Goal: Task Accomplishment & Management: Manage account settings

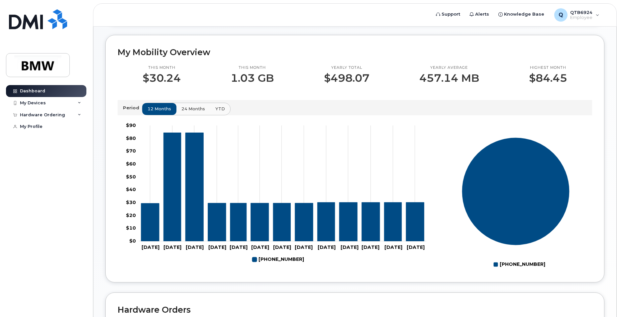
scroll to position [284, 0]
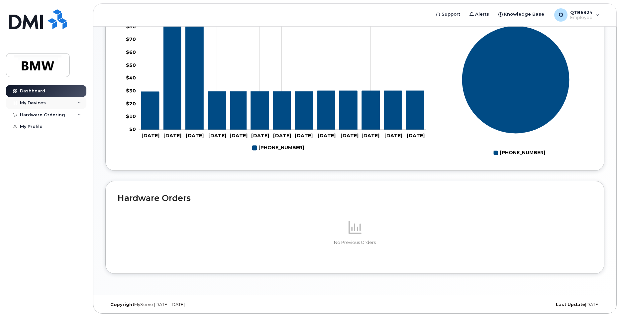
click at [31, 103] on div "My Devices" at bounding box center [33, 102] width 26 height 5
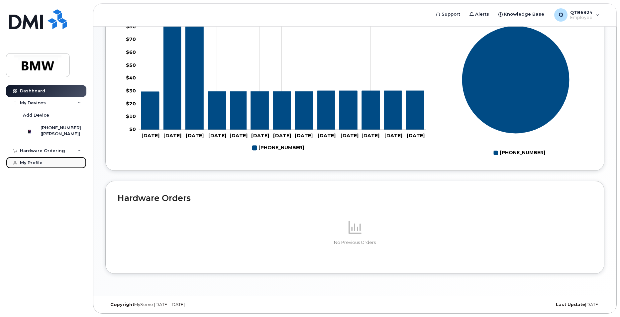
click at [39, 165] on div "My Profile" at bounding box center [31, 162] width 23 height 5
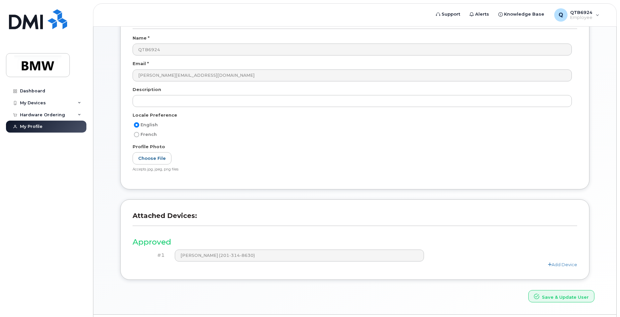
scroll to position [78, 0]
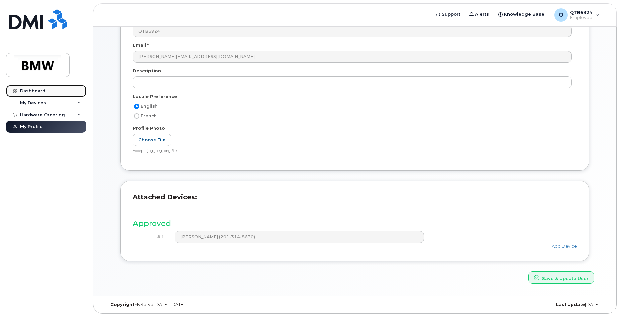
click at [38, 92] on div "Dashboard" at bounding box center [32, 90] width 25 height 5
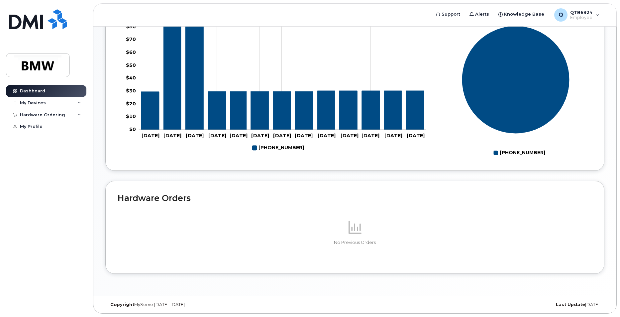
scroll to position [284, 0]
click at [30, 104] on div "My Devices" at bounding box center [33, 102] width 26 height 5
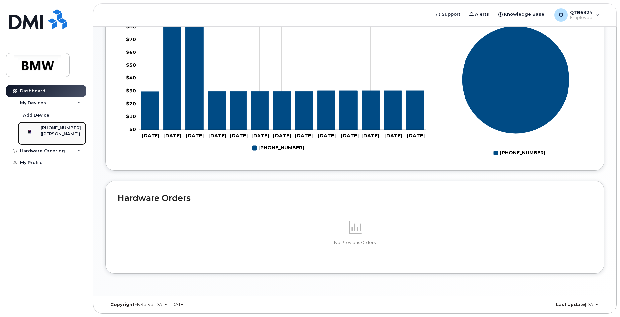
click at [60, 137] on div "([PERSON_NAME])" at bounding box center [61, 134] width 41 height 6
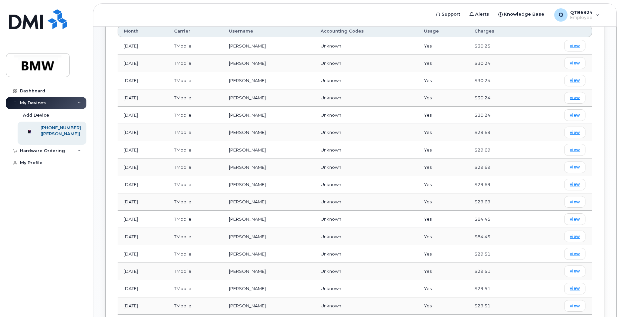
scroll to position [250, 0]
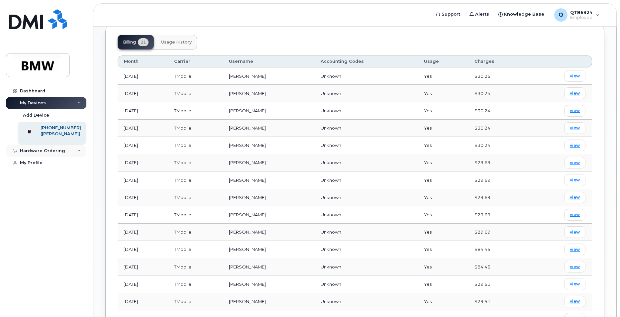
click at [44, 157] on div "Hardware Ordering" at bounding box center [46, 151] width 80 height 12
click at [37, 178] on div "My Profile" at bounding box center [31, 175] width 23 height 5
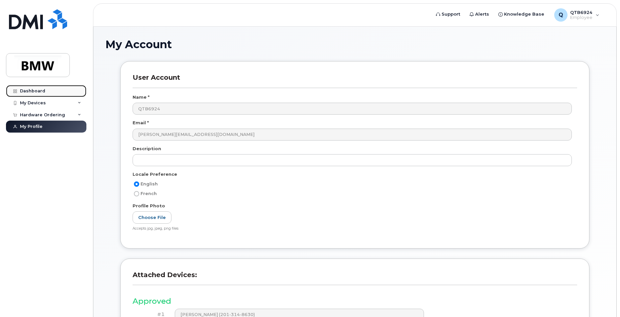
click at [45, 94] on link "Dashboard" at bounding box center [46, 91] width 80 height 12
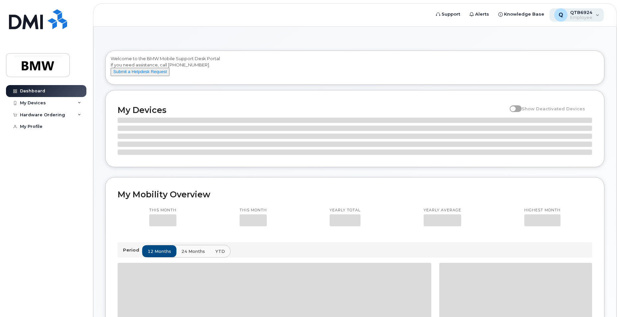
click at [589, 18] on span "Employee" at bounding box center [581, 17] width 22 height 5
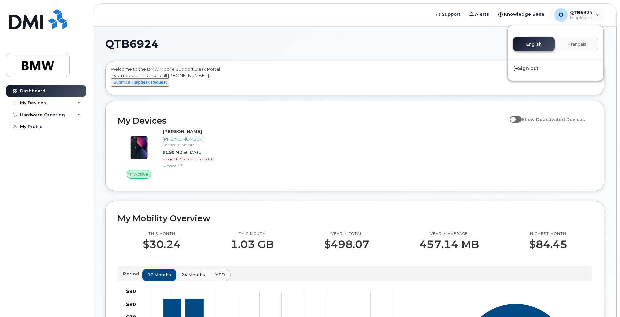
click at [356, 42] on h1 "QTB6924" at bounding box center [353, 44] width 496 height 11
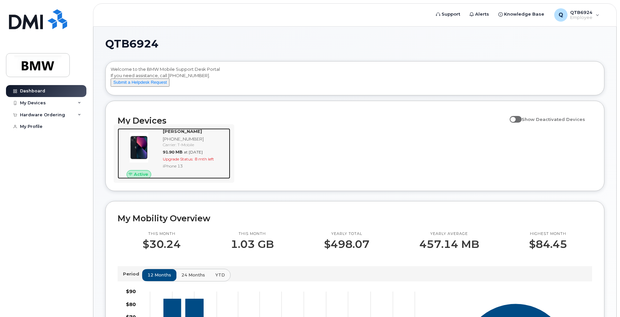
click at [175, 142] on div "[PHONE_NUMBER]" at bounding box center [195, 139] width 65 height 6
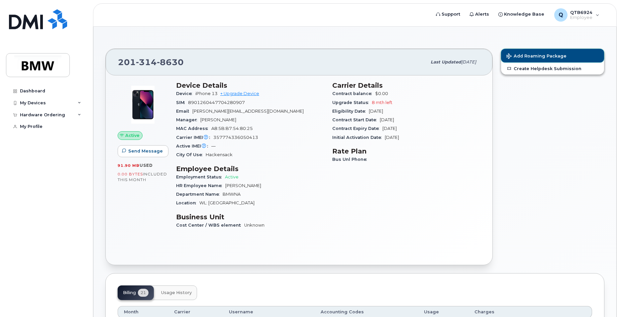
click at [537, 58] on span "Add Roaming Package" at bounding box center [536, 56] width 60 height 6
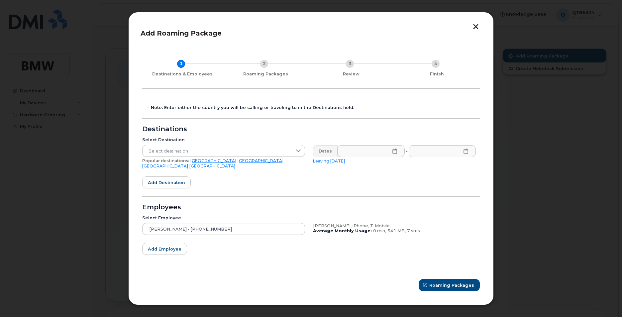
click at [471, 28] on button "button" at bounding box center [476, 27] width 10 height 7
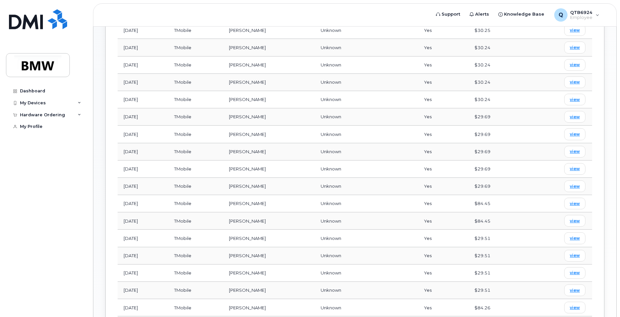
scroll to position [452, 0]
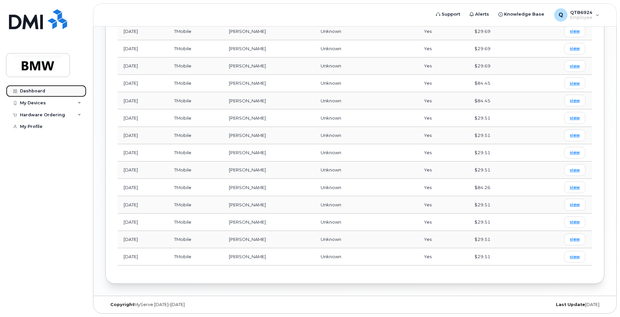
click at [26, 90] on div "Dashboard" at bounding box center [32, 90] width 25 height 5
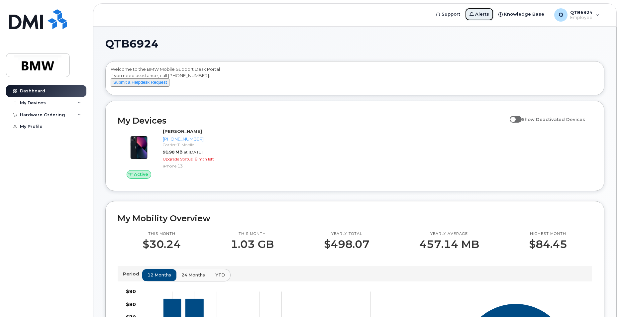
click at [484, 18] on link "Alerts" at bounding box center [479, 14] width 29 height 13
click at [292, 145] on div "Active [PERSON_NAME] [PHONE_NUMBER] Carrier: T-Mobile 91.90 MB at [DATE] Upgrad…" at bounding box center [355, 153] width 482 height 58
click at [187, 126] on h2 "My Devices" at bounding box center [312, 121] width 389 height 10
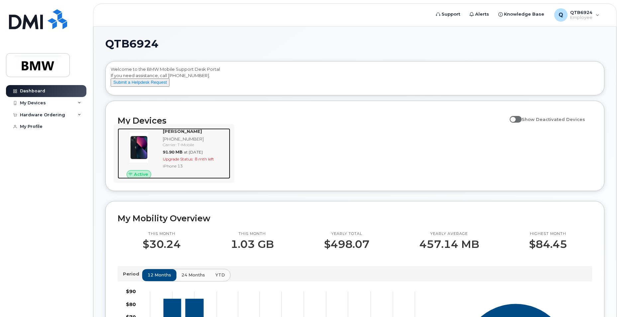
click at [181, 134] on strong "[PERSON_NAME]" at bounding box center [182, 131] width 39 height 5
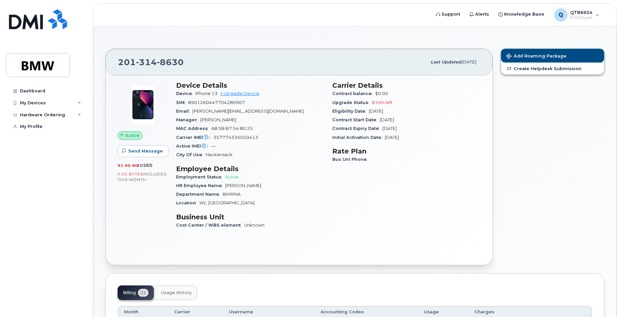
click at [518, 61] on button "Add Roaming Package" at bounding box center [552, 56] width 103 height 14
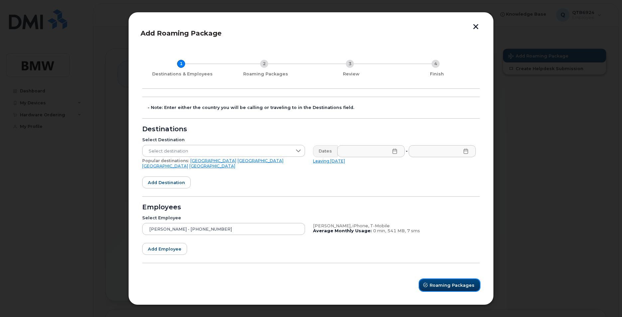
click at [455, 284] on span "Roaming Packages" at bounding box center [451, 285] width 45 height 6
click at [475, 30] on button "button" at bounding box center [476, 27] width 10 height 7
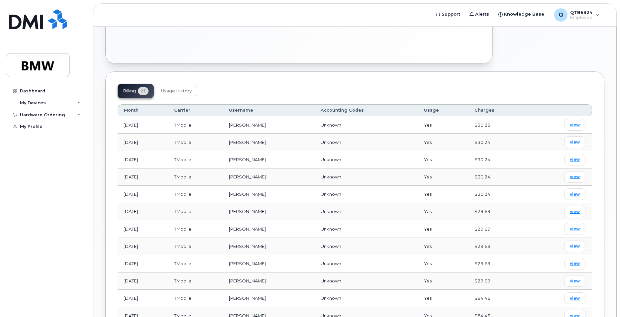
scroll to position [232, 0]
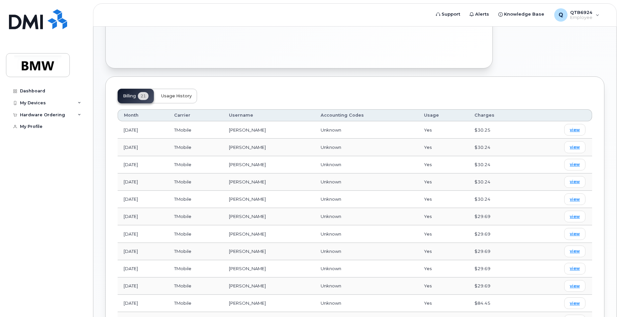
click at [173, 102] on button "Usage History" at bounding box center [176, 96] width 41 height 15
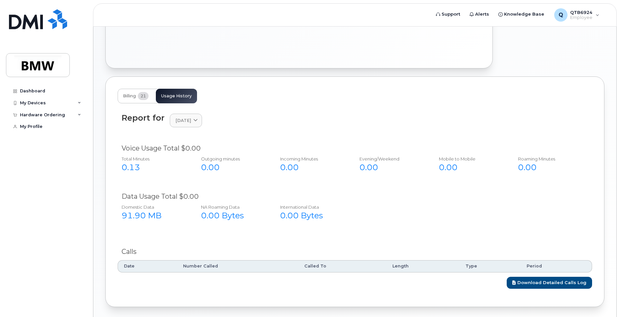
scroll to position [256, 0]
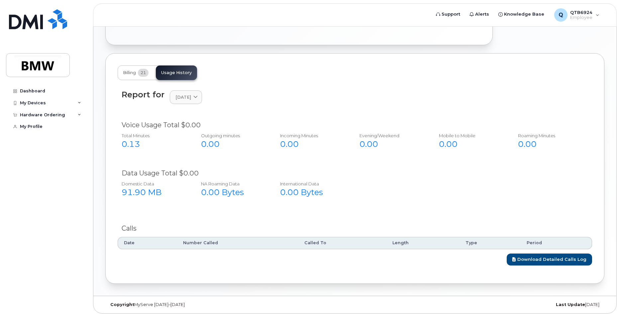
click at [206, 104] on div "Report for October 2025 2025 October September August July June May April March…" at bounding box center [355, 101] width 474 height 30
click at [198, 98] on icon at bounding box center [195, 97] width 4 height 4
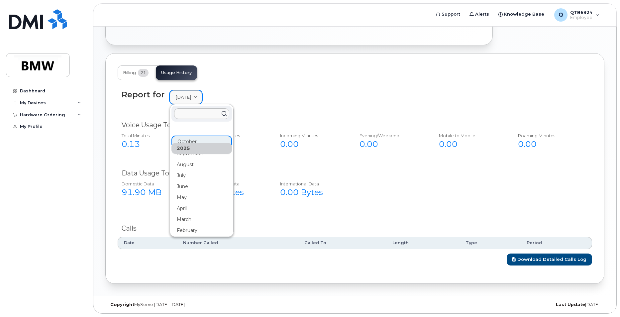
click at [198, 98] on icon at bounding box center [195, 97] width 4 height 4
click at [133, 76] on button "Billing 21" at bounding box center [136, 72] width 36 height 15
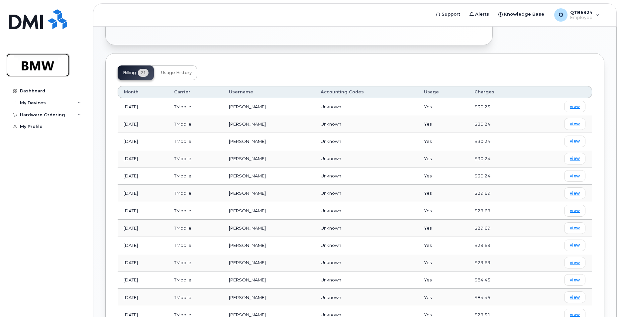
click at [28, 67] on img at bounding box center [37, 64] width 51 height 19
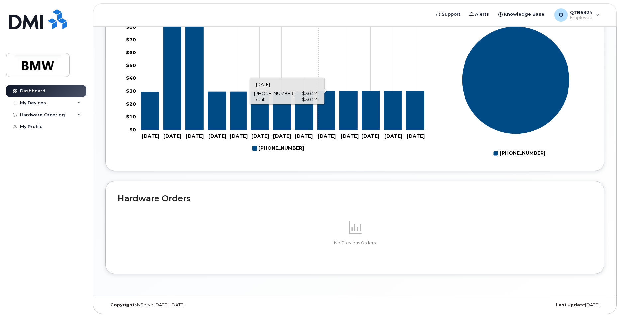
scroll to position [284, 0]
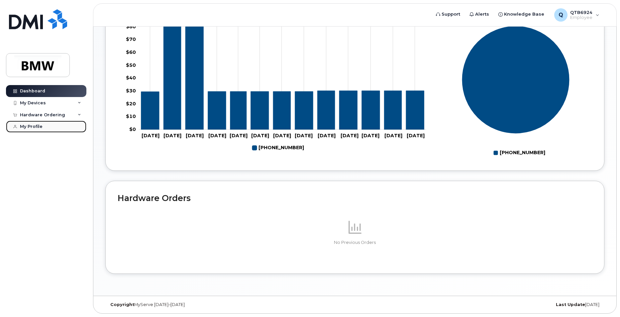
click at [47, 123] on link "My Profile" at bounding box center [46, 127] width 80 height 12
